Goal: Information Seeking & Learning: Learn about a topic

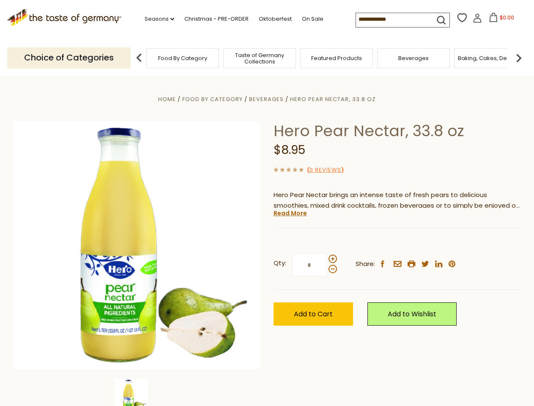
click at [267, 203] on div "Home Food By Category [GEOGRAPHIC_DATA] Hero Pear Nectar, 33.8 oz Hero Pear Nec…" at bounding box center [267, 256] width 520 height 325
click at [156, 19] on link "Seasons dropdown_arrow" at bounding box center [160, 18] width 30 height 9
click at [499, 20] on span "$0.00" at bounding box center [506, 17] width 14 height 7
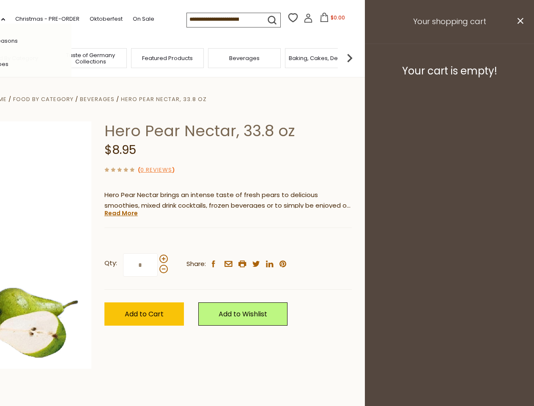
click at [142, 57] on span "Featured Products" at bounding box center [167, 58] width 51 height 6
click at [518, 57] on footer "Your cart is empty!" at bounding box center [449, 71] width 169 height 55
click at [267, 241] on div "Qty: * Share: facebook email printer twitter linkedin pinterest" at bounding box center [227, 264] width 247 height 49
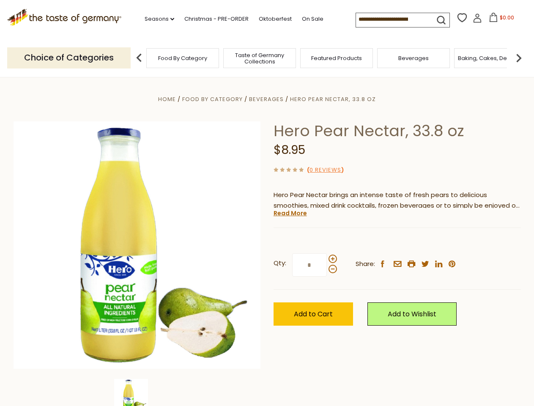
click at [137, 392] on div "Home Food By Category [GEOGRAPHIC_DATA] Hero Pear Nectar, 33.8 oz Hero Pear Nec…" at bounding box center [267, 256] width 520 height 325
click at [137, 392] on img at bounding box center [131, 396] width 34 height 34
click at [289, 213] on link "Read More" at bounding box center [289, 213] width 33 height 8
click at [332, 245] on p "Hero Nectars are the ultimate addition to any breakfast buffet, cocktail bar, s…" at bounding box center [396, 239] width 247 height 11
click at [267, 203] on div "Home Food By Category [GEOGRAPHIC_DATA] Hero Pear Nectar, 33.8 oz Hero Pear Nec…" at bounding box center [267, 256] width 520 height 325
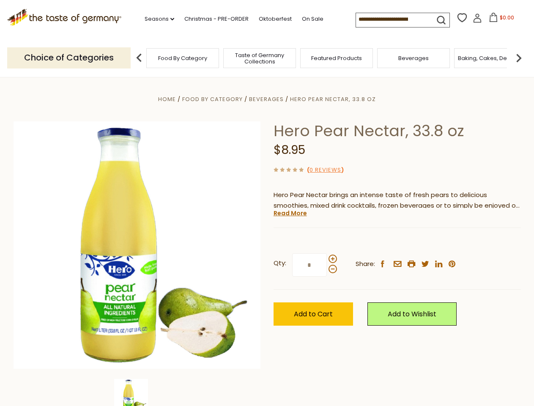
click at [156, 19] on link "Seasons dropdown_arrow" at bounding box center [160, 18] width 30 height 9
click at [499, 20] on span "$0.00" at bounding box center [506, 17] width 14 height 7
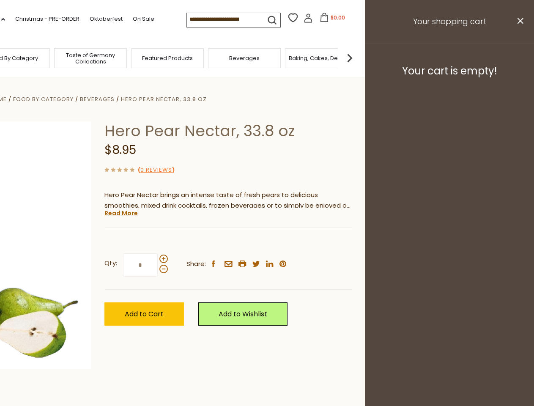
click at [139, 57] on header "Free Shipping Starts at $80.00. Varies by Region. Exclusions Apply. Click here …" at bounding box center [98, 38] width 534 height 77
click at [518, 57] on footer "Your cart is empty!" at bounding box center [449, 71] width 169 height 55
click at [267, 241] on div "Qty: * Share: facebook email printer twitter linkedin pinterest" at bounding box center [227, 264] width 247 height 49
click at [137, 392] on div "Home Food By Category [GEOGRAPHIC_DATA] Hero Pear Nectar, 33.8 oz Hero Pear Nec…" at bounding box center [98, 256] width 520 height 325
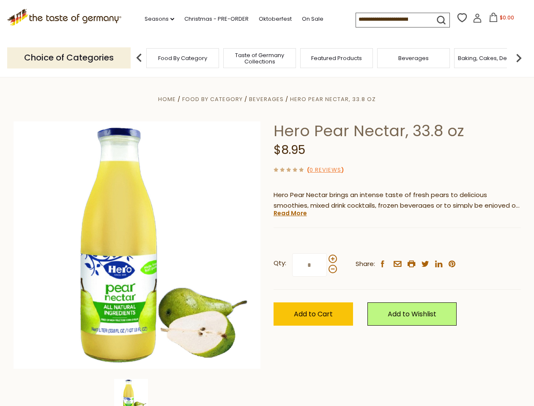
click at [137, 392] on div "Home Food By Category [GEOGRAPHIC_DATA] Hero Pear Nectar, 33.8 oz Hero Pear Nec…" at bounding box center [267, 256] width 520 height 325
click at [289, 213] on link "Read More" at bounding box center [289, 213] width 33 height 8
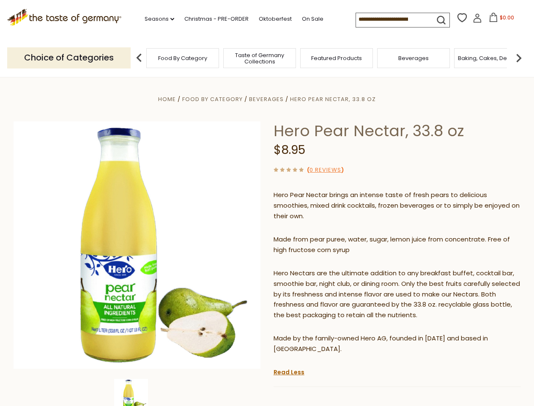
click at [332, 268] on p "Hero Nectars are the ultimate addition to any breakfast buffet, cocktail bar, s…" at bounding box center [396, 294] width 247 height 53
